Goal: Transaction & Acquisition: Purchase product/service

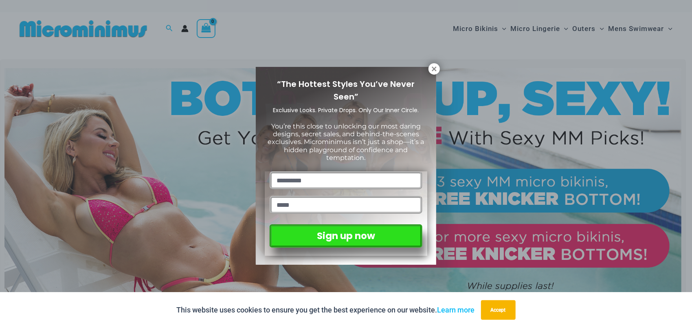
click at [285, 172] on input "text" at bounding box center [346, 180] width 153 height 18
click at [430, 68] on button at bounding box center [434, 68] width 11 height 11
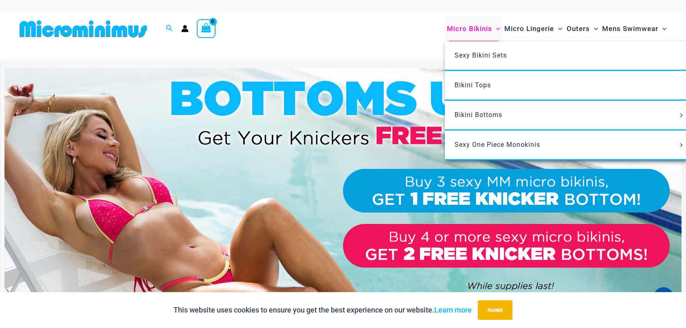
click at [460, 28] on span "Micro Bikinis" at bounding box center [469, 28] width 45 height 21
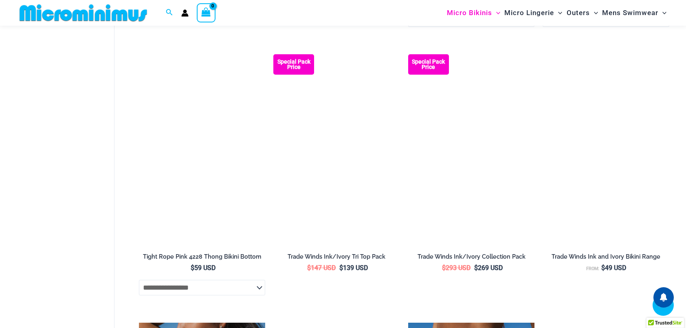
scroll to position [482, 0]
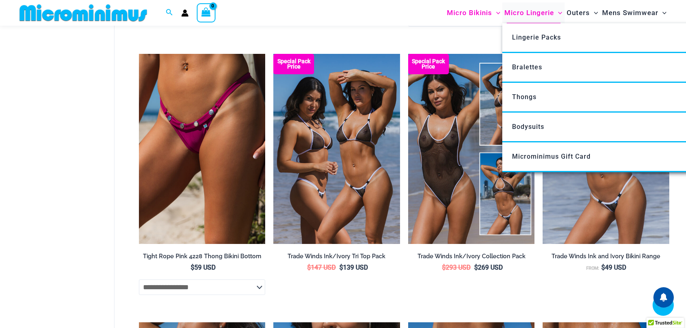
click at [528, 11] on span "Micro Lingerie" at bounding box center [529, 12] width 50 height 21
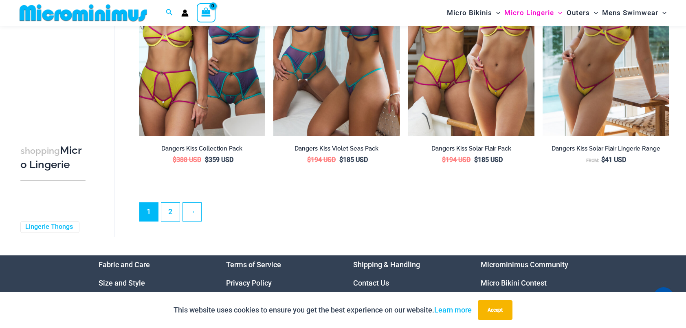
scroll to position [2071, 0]
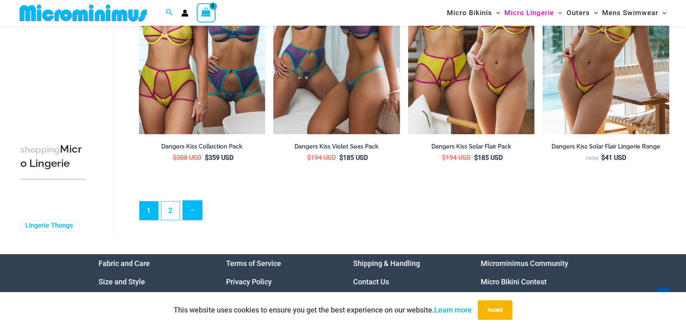
click at [193, 213] on link "→" at bounding box center [192, 209] width 19 height 19
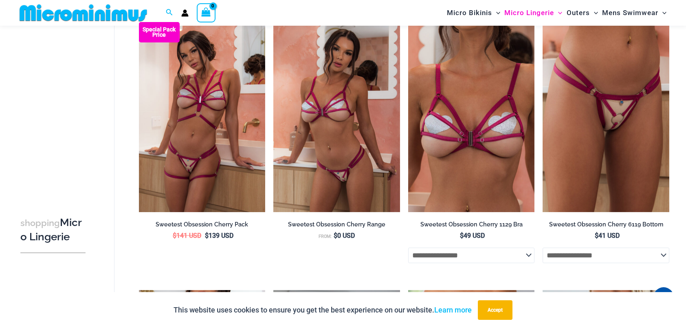
scroll to position [1419, 0]
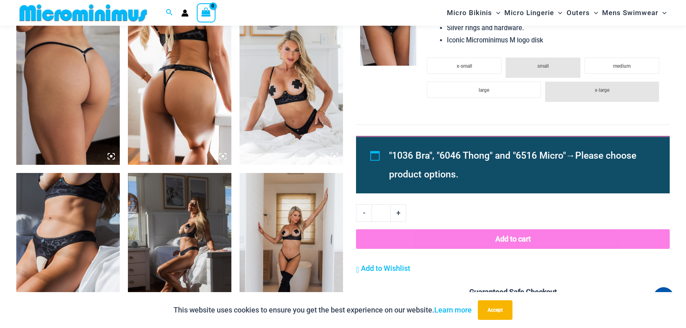
scroll to position [767, 0]
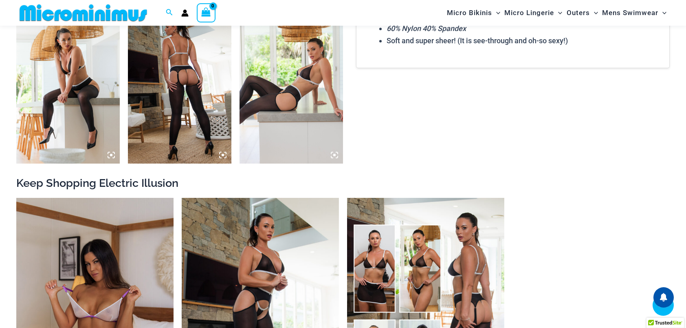
scroll to position [931, 0]
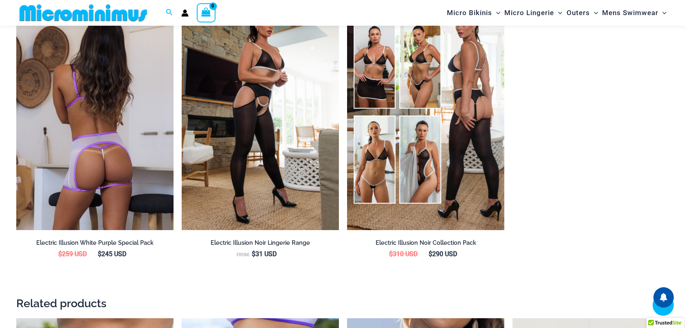
click at [132, 132] on img at bounding box center [94, 112] width 157 height 236
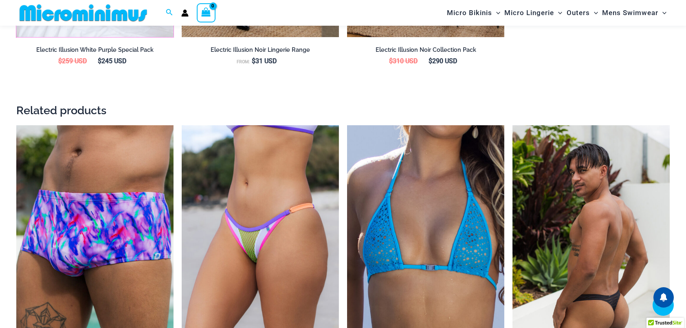
scroll to position [1176, 0]
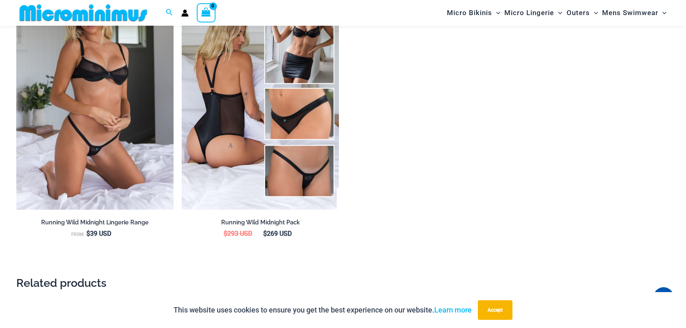
scroll to position [971, 0]
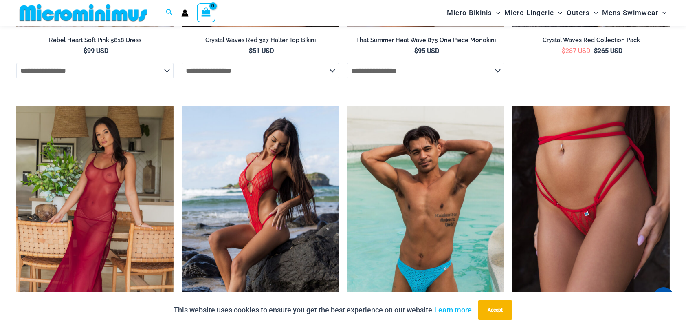
scroll to position [1582, 0]
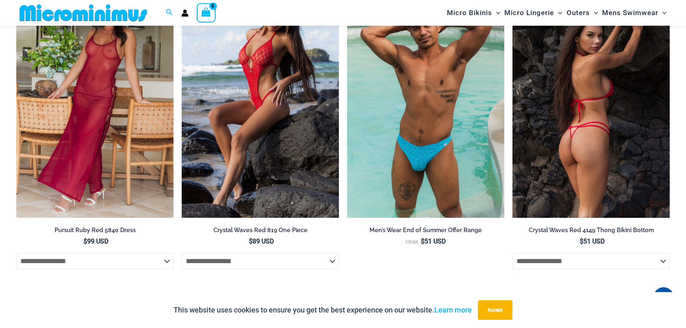
click at [580, 83] on img at bounding box center [591, 100] width 157 height 236
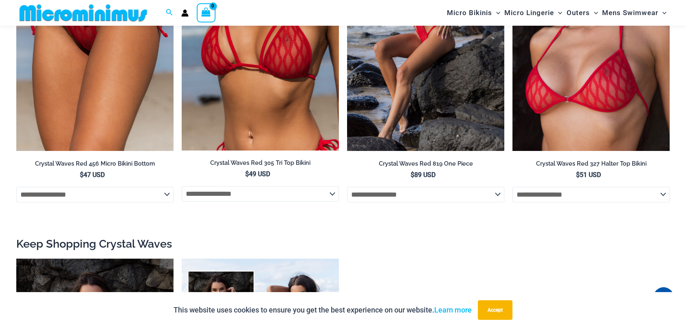
scroll to position [931, 0]
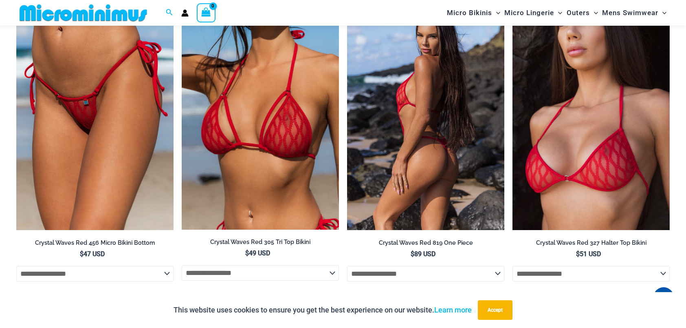
click at [408, 100] on img at bounding box center [425, 112] width 157 height 236
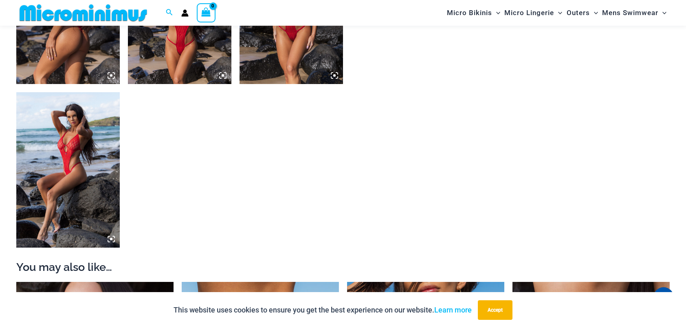
scroll to position [645, 0]
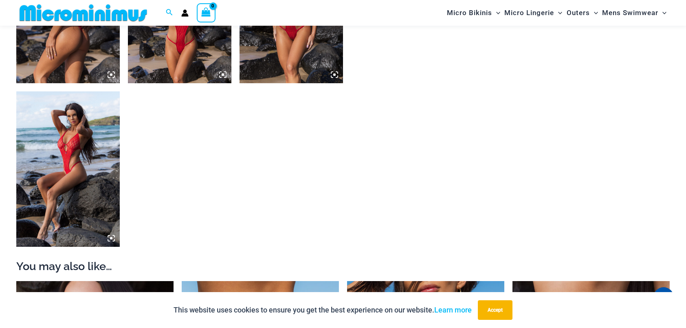
click at [293, 47] on img at bounding box center [291, 5] width 103 height 155
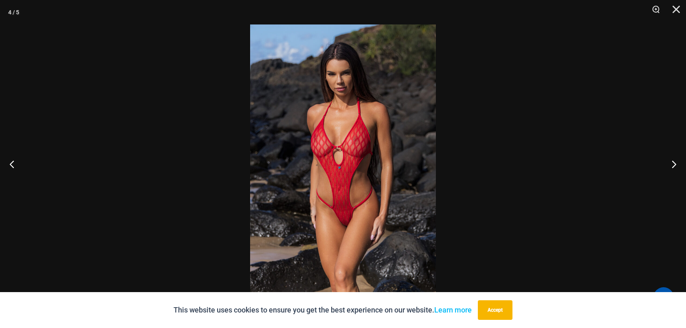
click at [372, 176] on img at bounding box center [343, 163] width 186 height 279
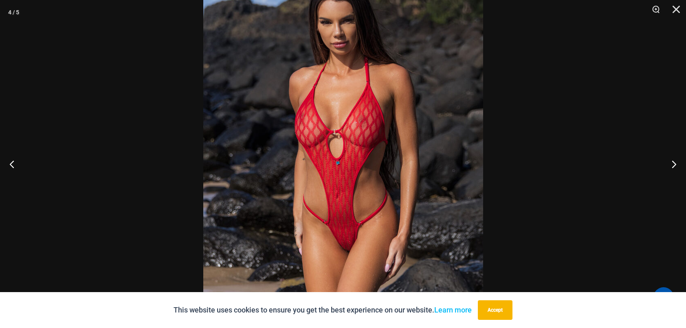
click at [363, 178] on img at bounding box center [343, 157] width 280 height 420
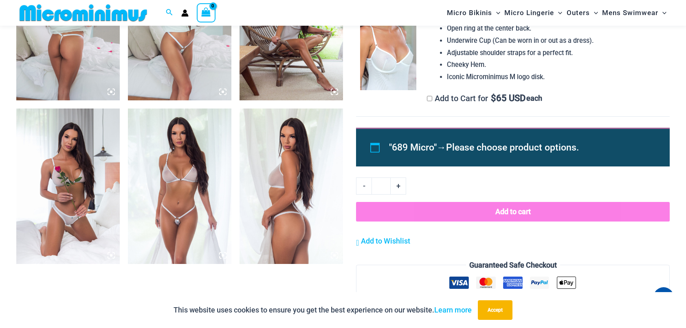
scroll to position [645, 0]
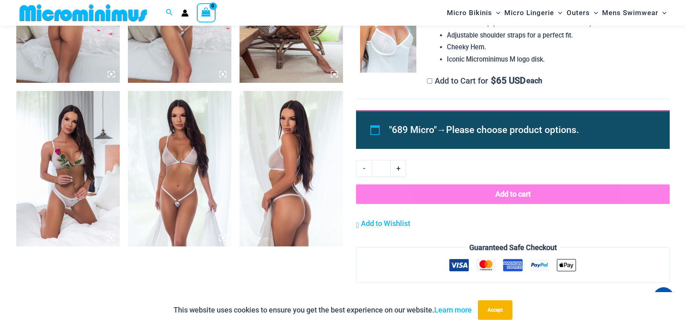
click at [189, 188] on img at bounding box center [179, 168] width 103 height 155
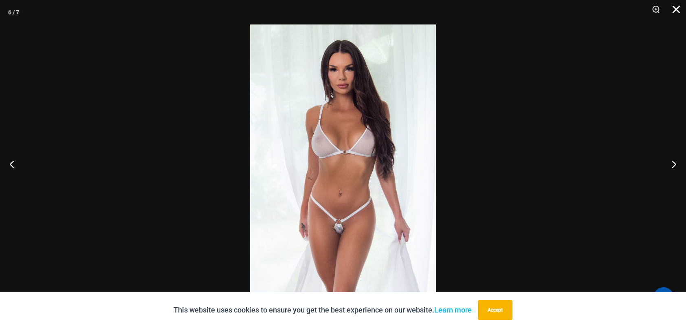
click at [678, 9] on button "Close" at bounding box center [673, 12] width 20 height 24
